Goal: Entertainment & Leisure: Consume media (video, audio)

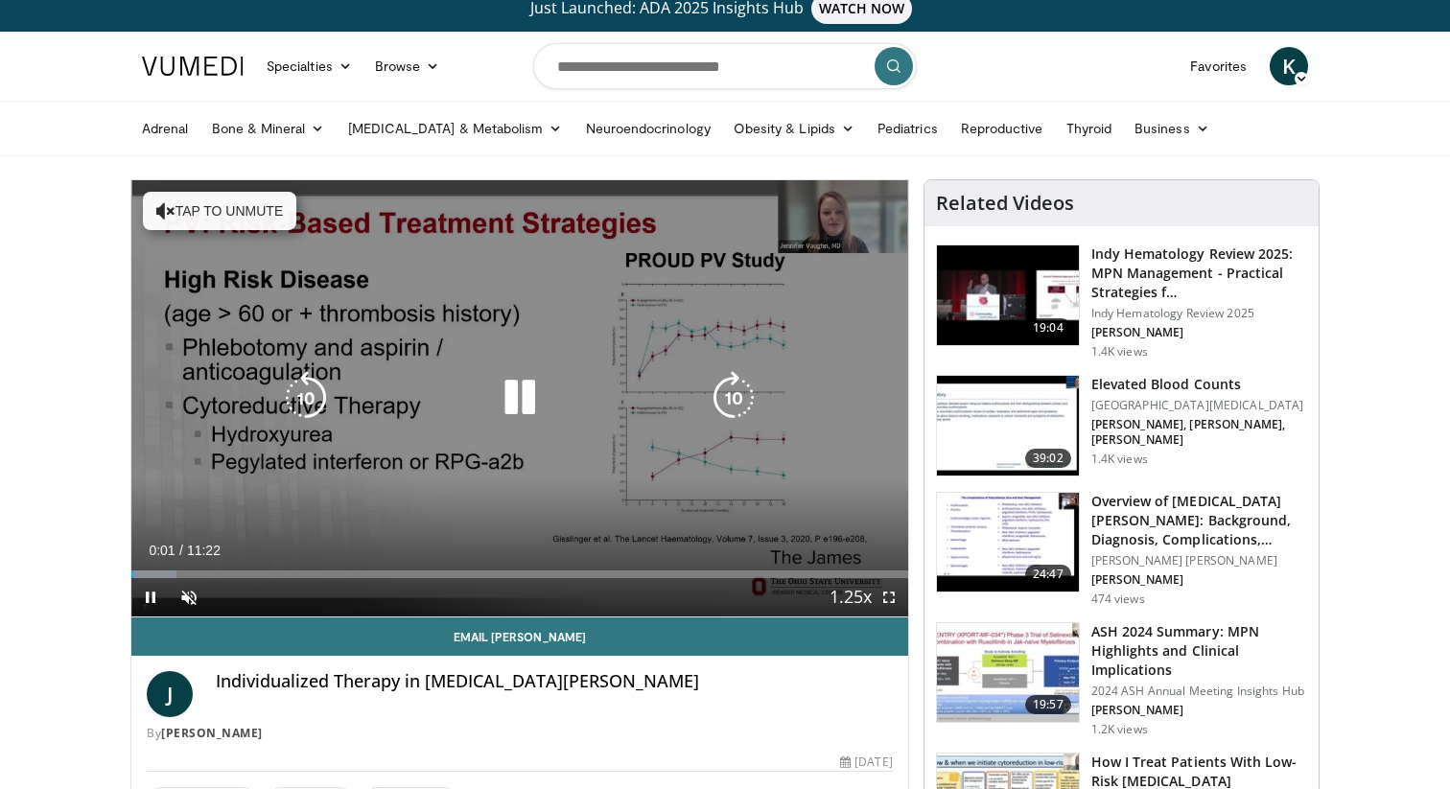
scroll to position [16, 0]
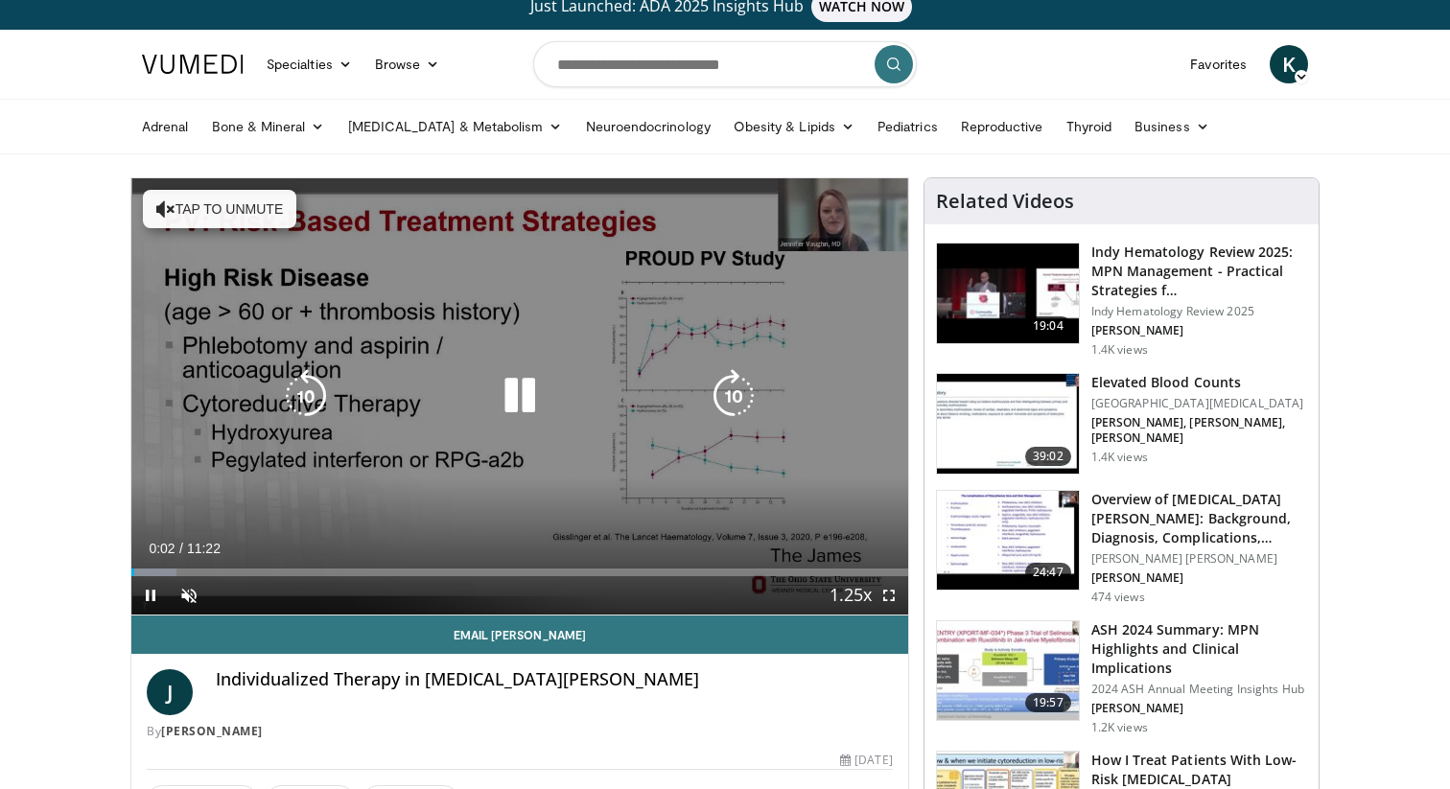
click at [531, 382] on icon "Video Player" at bounding box center [520, 396] width 54 height 54
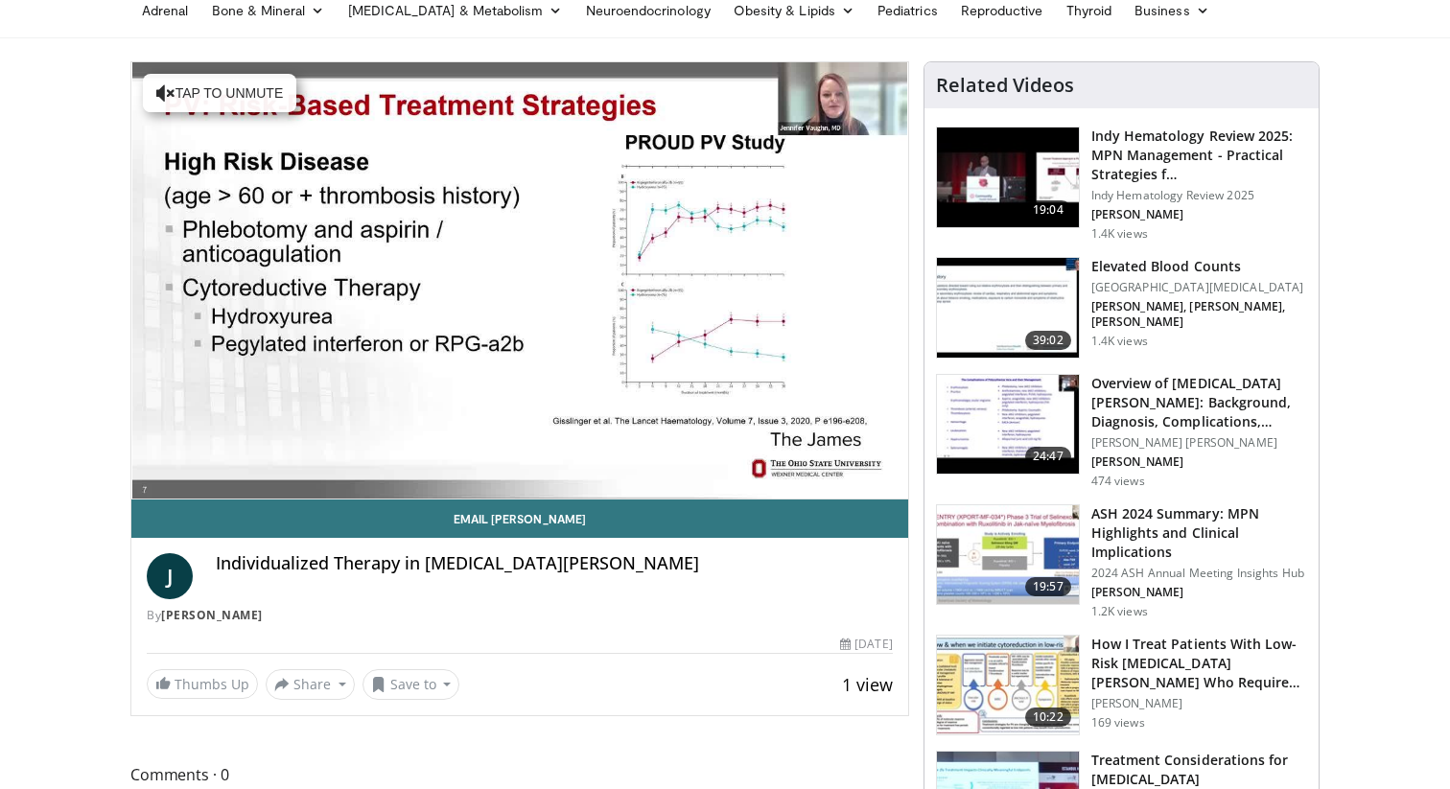
scroll to position [149, 0]
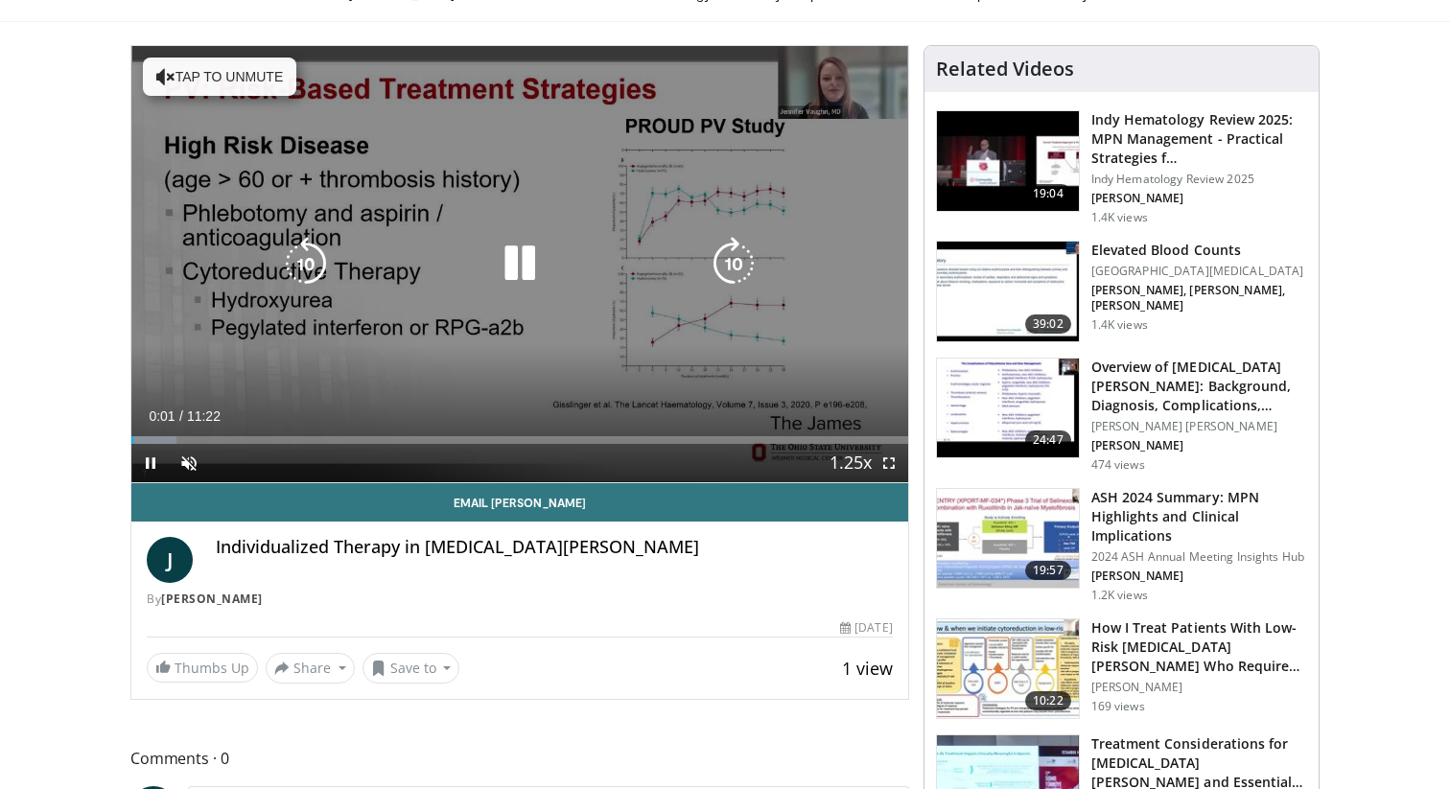
click at [497, 260] on icon "Video Player" at bounding box center [520, 264] width 54 height 54
